Goal: Task Accomplishment & Management: Use online tool/utility

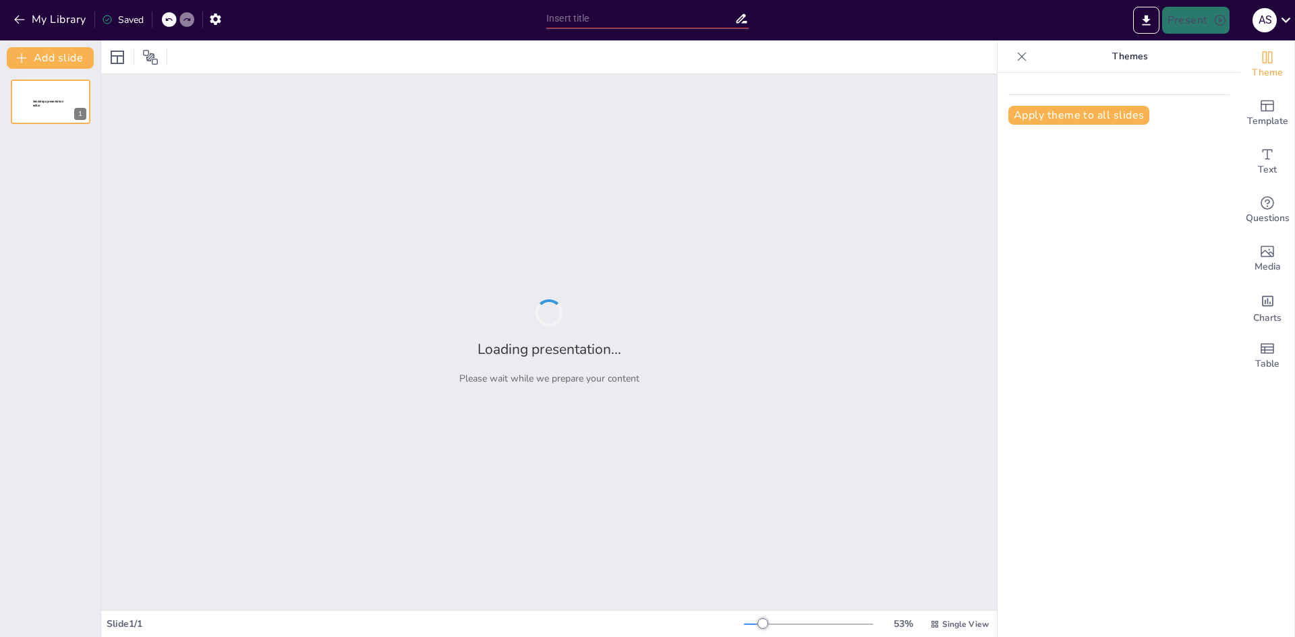
type input "Не играй с электричеством: Советы по безопасности на заводе"
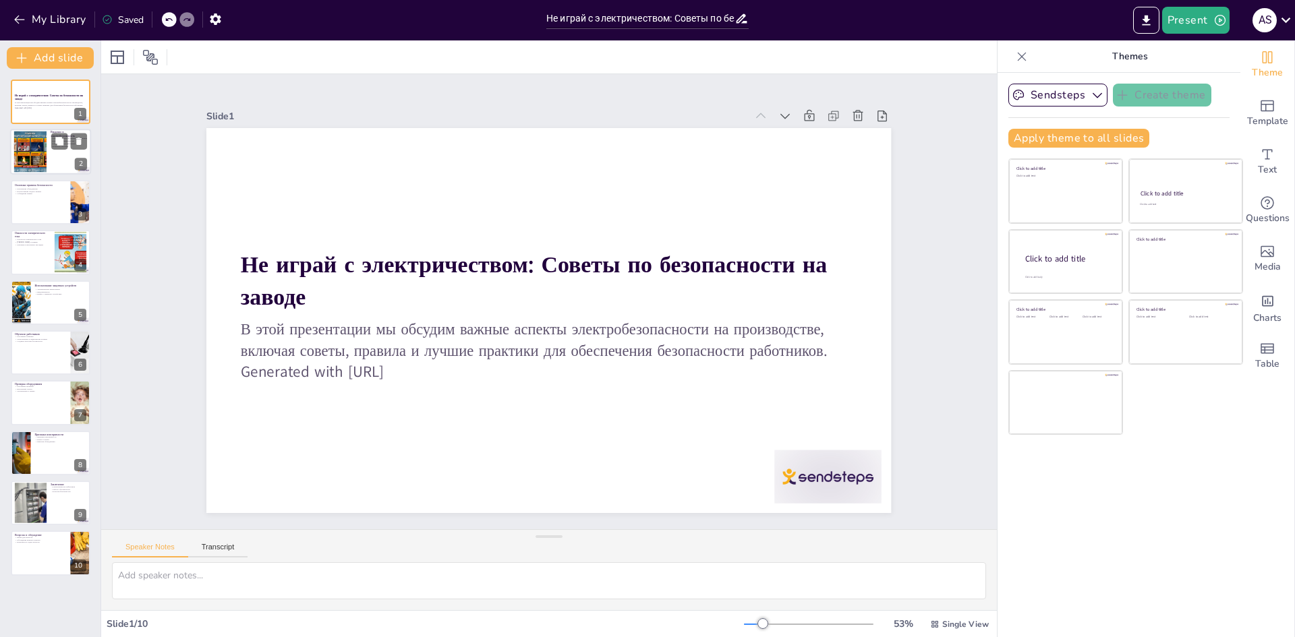
click at [59, 156] on div at bounding box center [50, 152] width 81 height 46
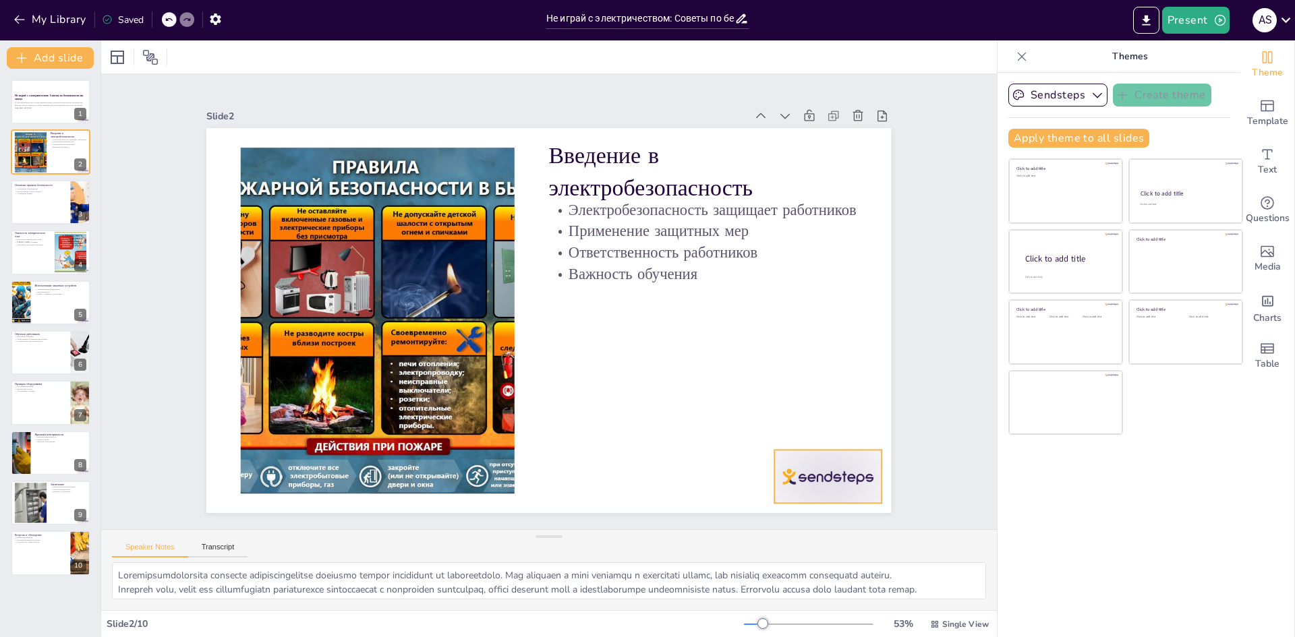
click at [792, 529] on div at bounding box center [732, 575] width 119 height 92
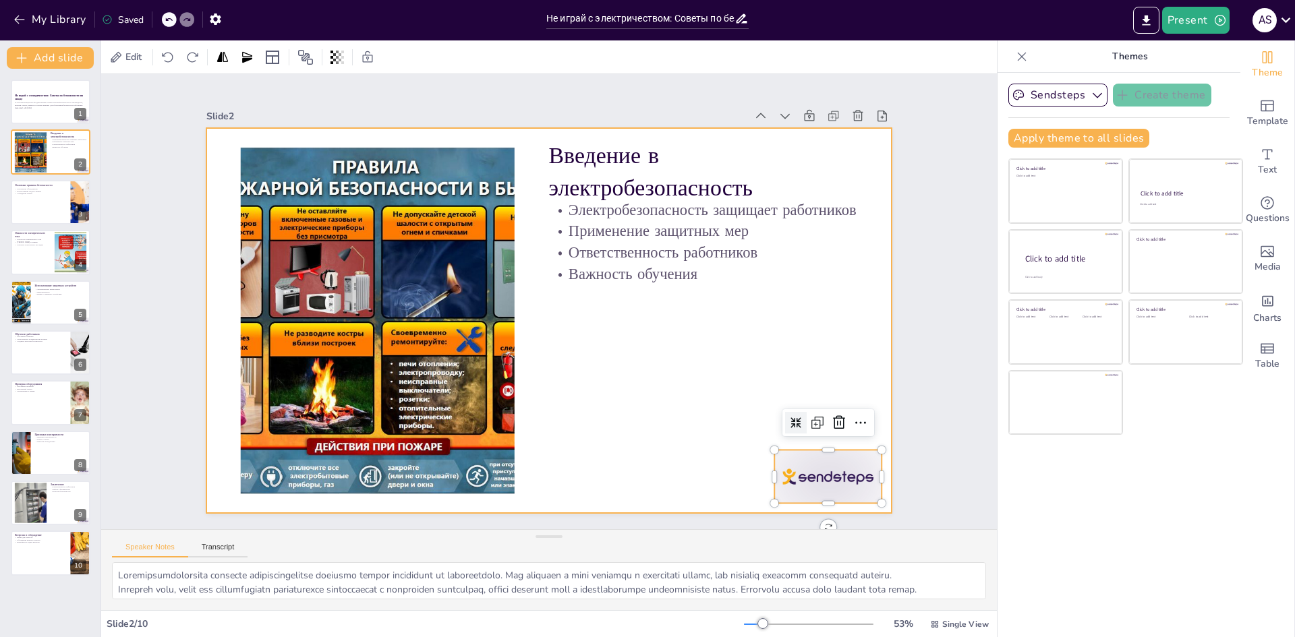
click at [674, 415] on div at bounding box center [540, 318] width 786 height 676
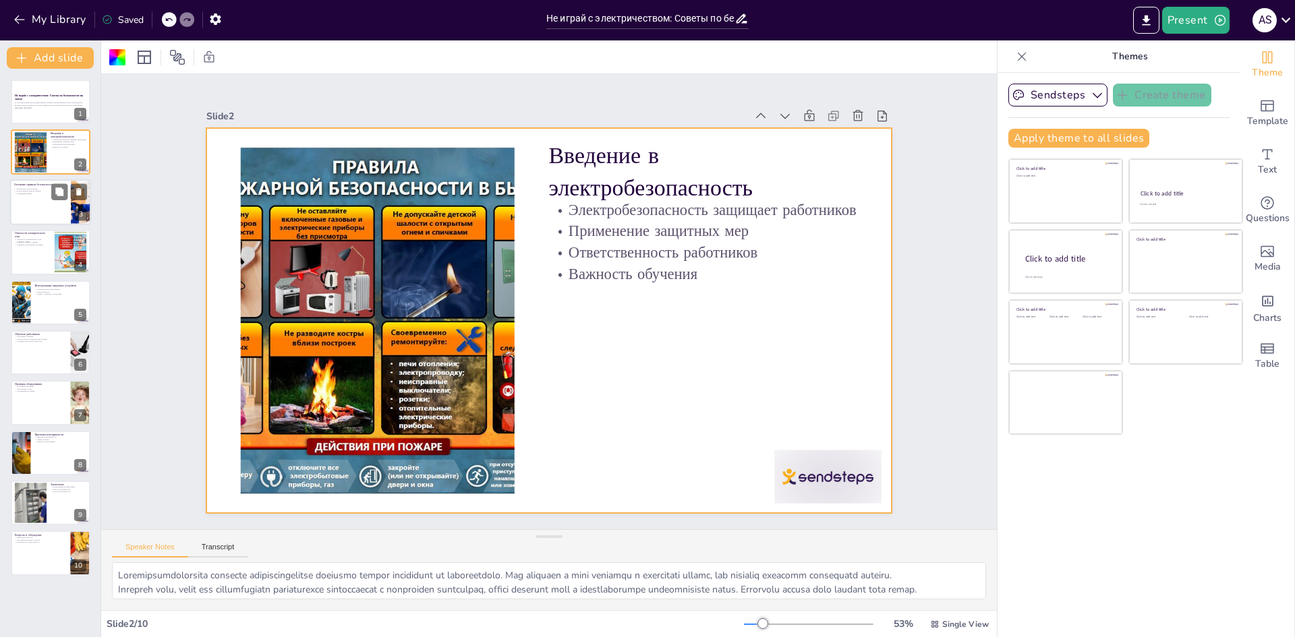
click at [24, 202] on div at bounding box center [50, 202] width 81 height 46
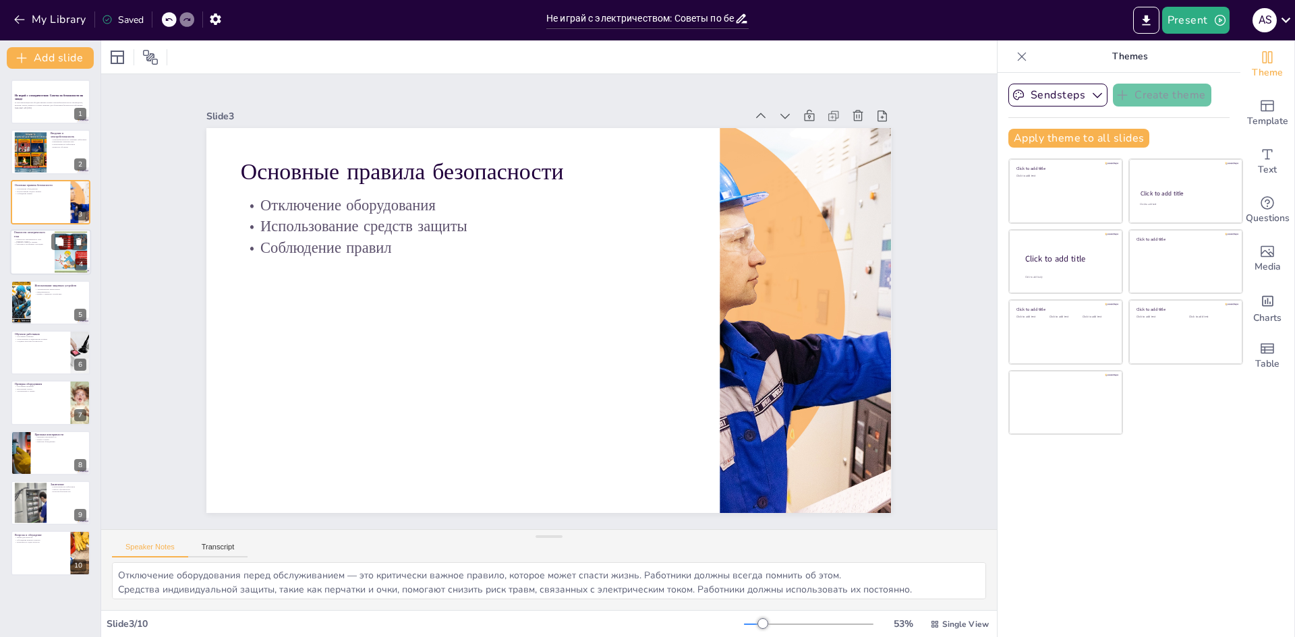
click at [43, 257] on div at bounding box center [50, 252] width 81 height 46
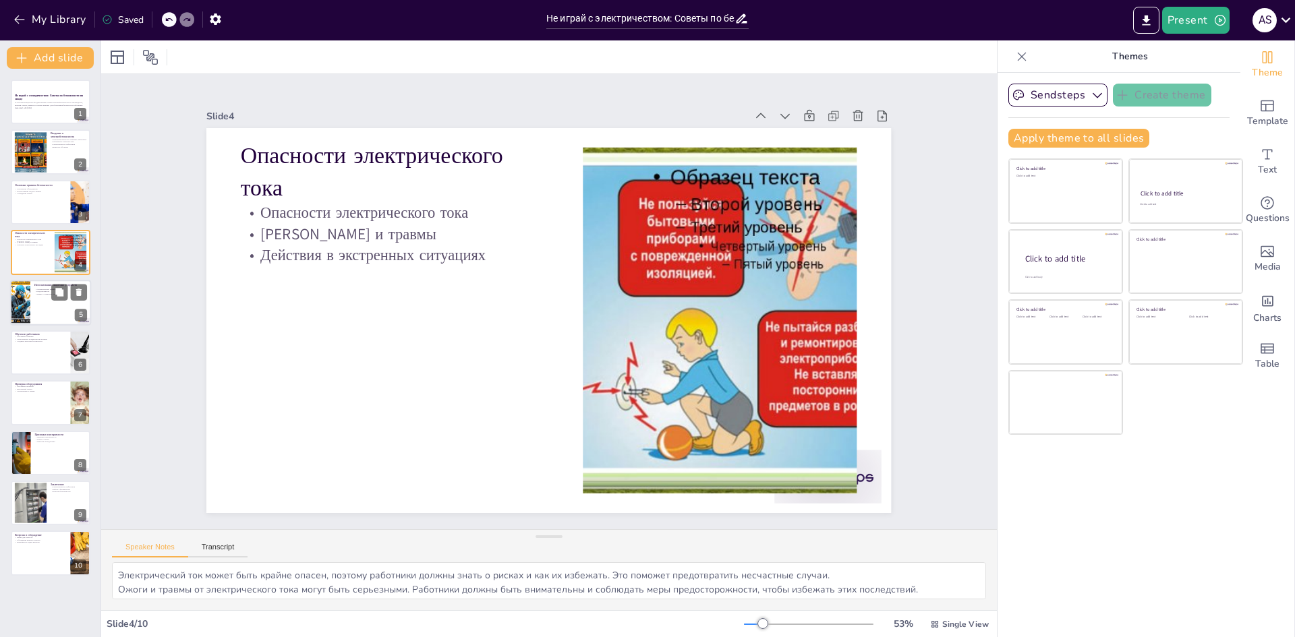
click at [36, 301] on div at bounding box center [50, 303] width 81 height 46
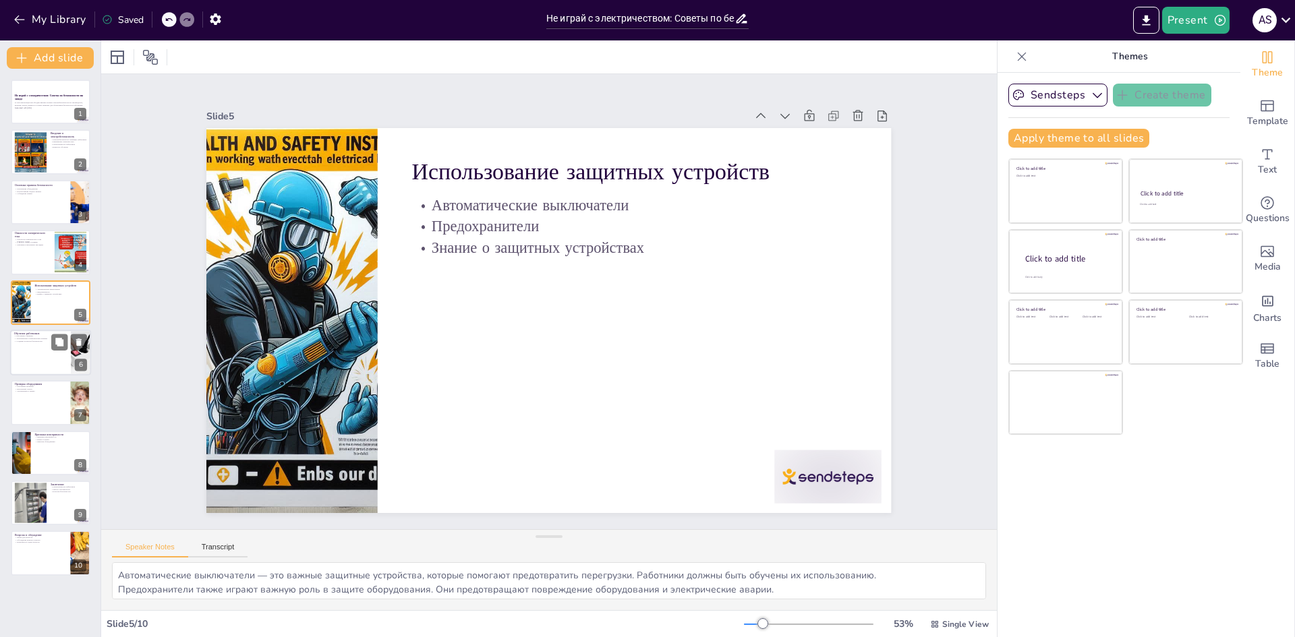
click at [40, 357] on div at bounding box center [50, 353] width 81 height 46
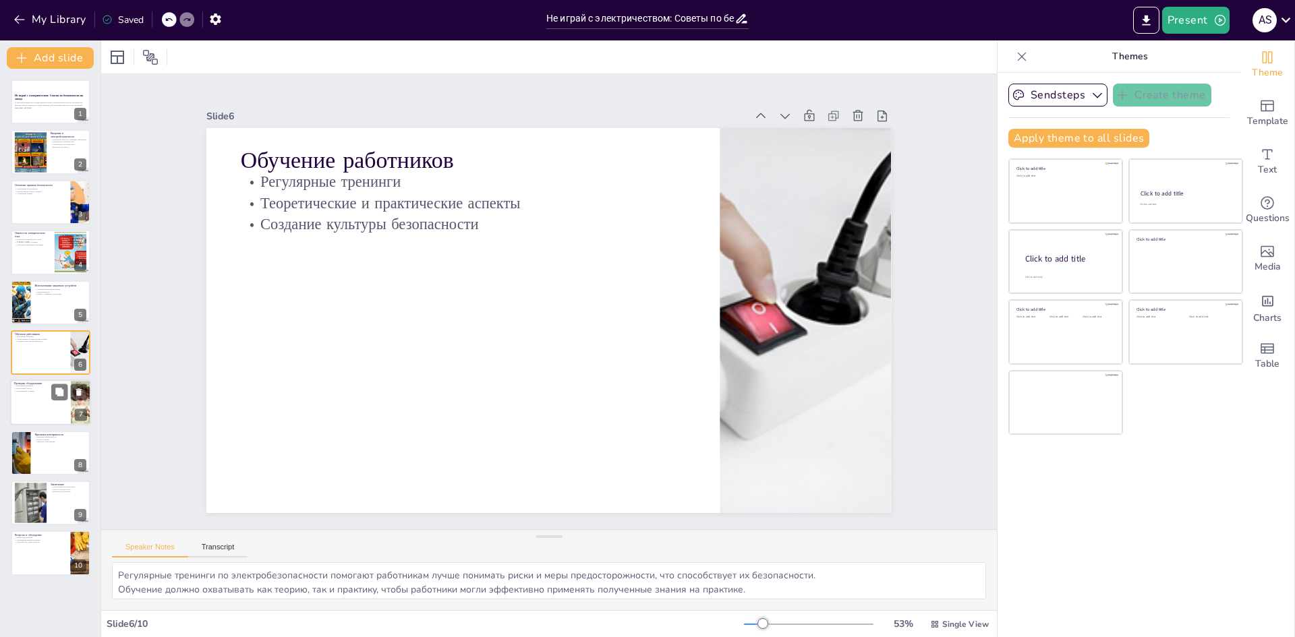
click at [42, 422] on div at bounding box center [50, 403] width 81 height 46
type textarea "Регулярные проверки электрического оборудования помогают предотвратить аварии и…"
